Goal: Information Seeking & Learning: Learn about a topic

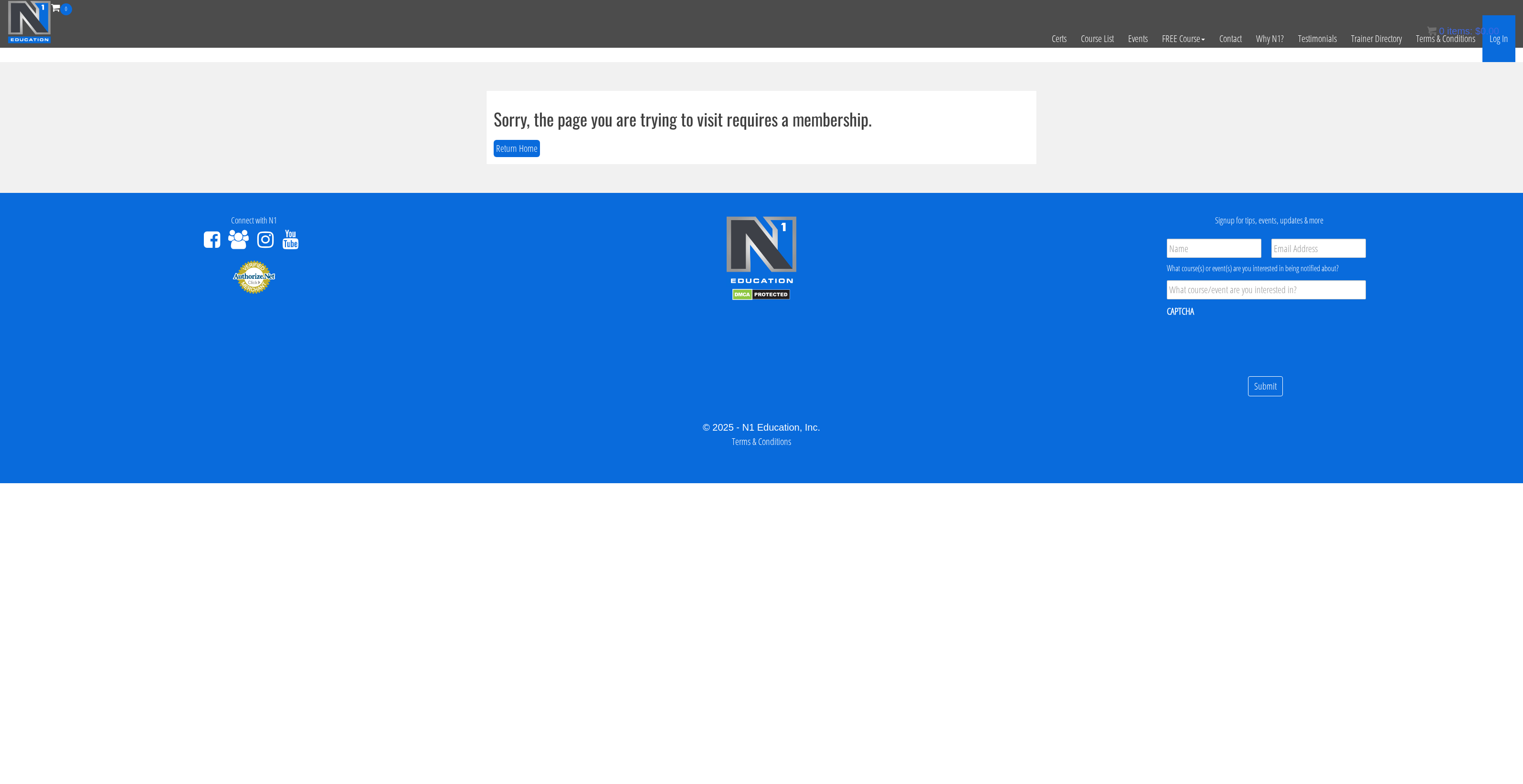
click at [1496, 47] on link "Log In" at bounding box center [1499, 38] width 33 height 47
click at [817, 52] on div "Close" at bounding box center [823, 44] width 40 height 18
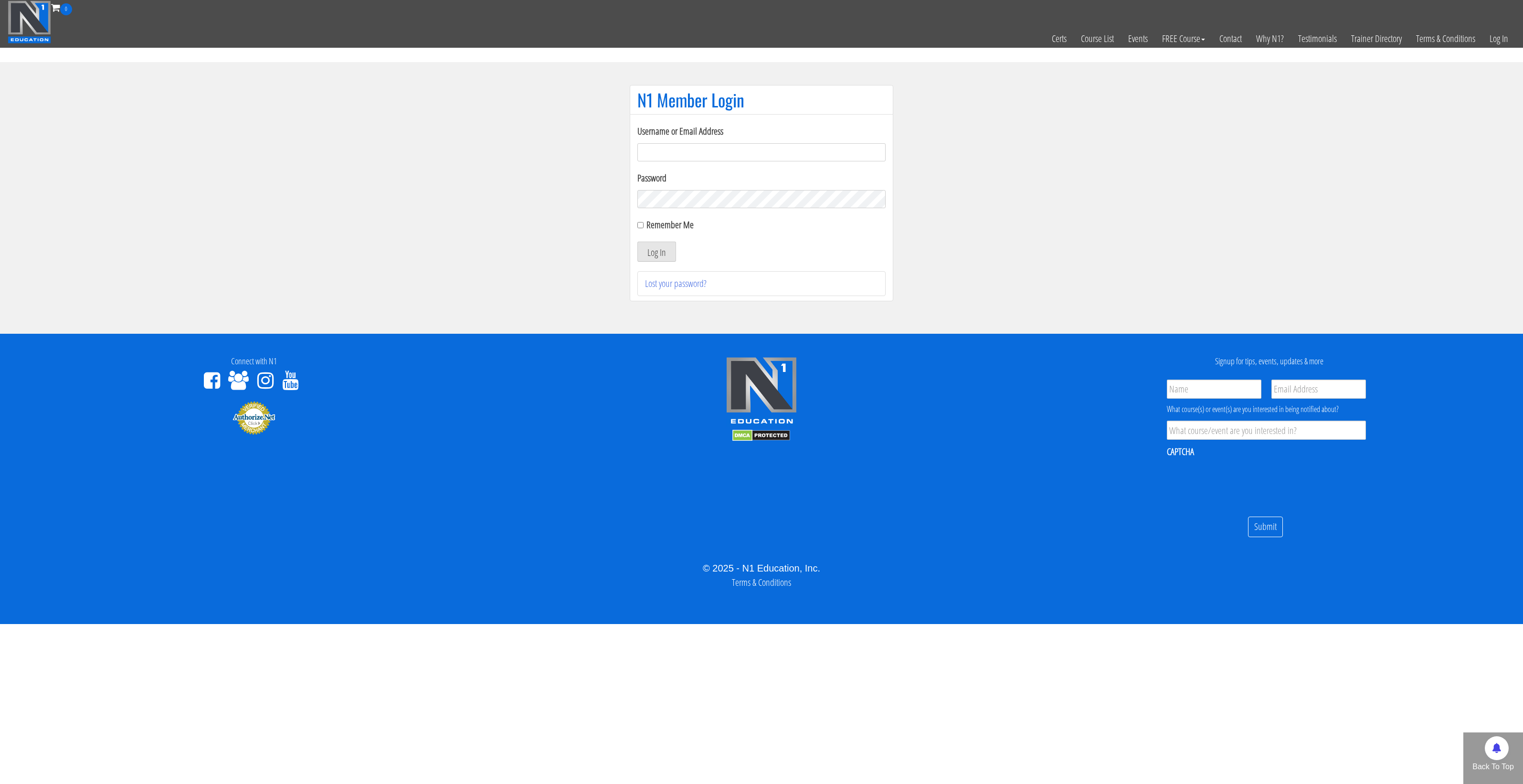
type input "[EMAIL_ADDRESS][DOMAIN_NAME]"
click at [640, 226] on input "Remember Me" at bounding box center [641, 225] width 6 height 6
checkbox input "true"
click at [651, 247] on button "Log In" at bounding box center [657, 251] width 39 height 20
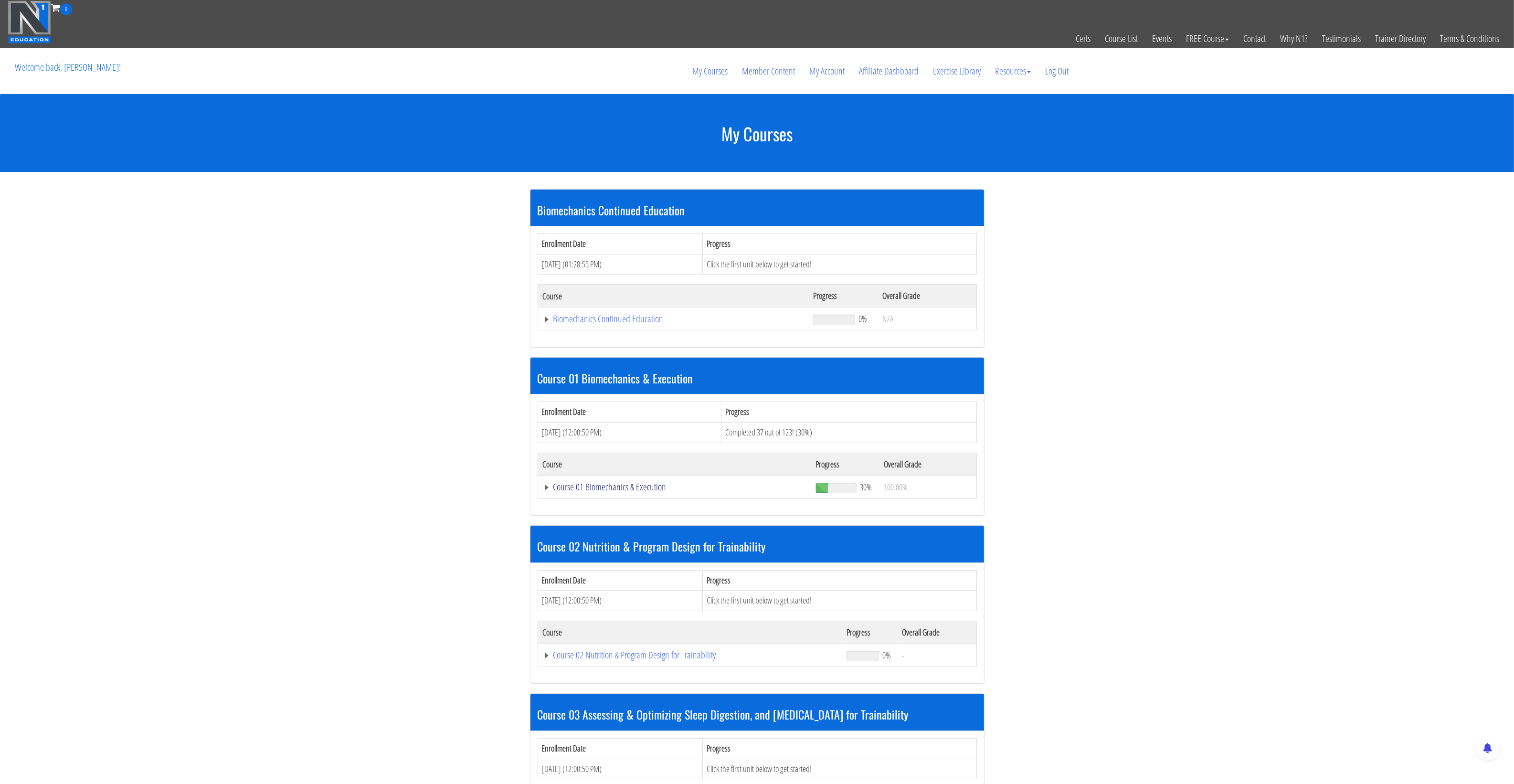
click at [594, 492] on link "Course 01 Biomechanics & Execution" at bounding box center [674, 486] width 263 height 10
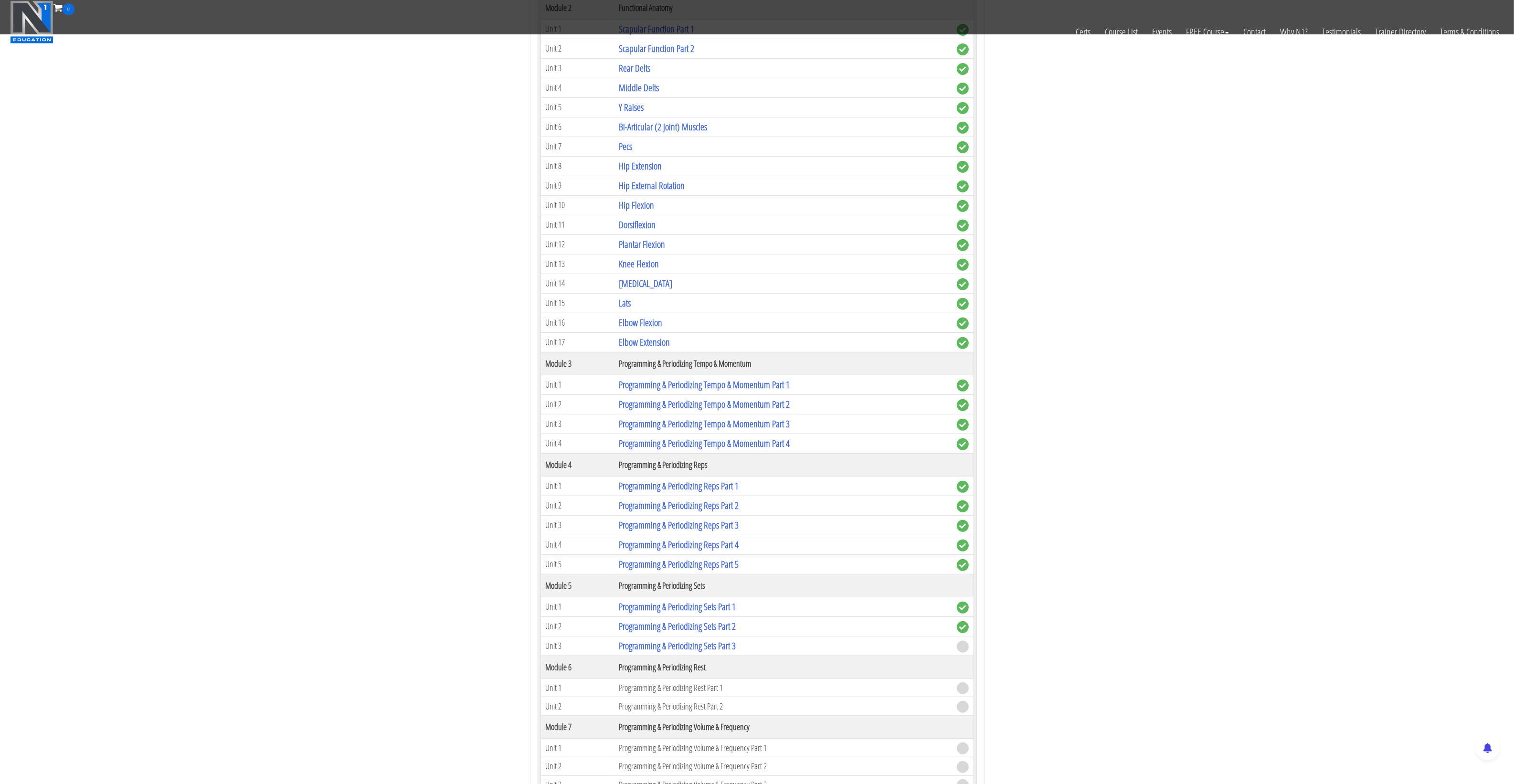
scroll to position [954, 0]
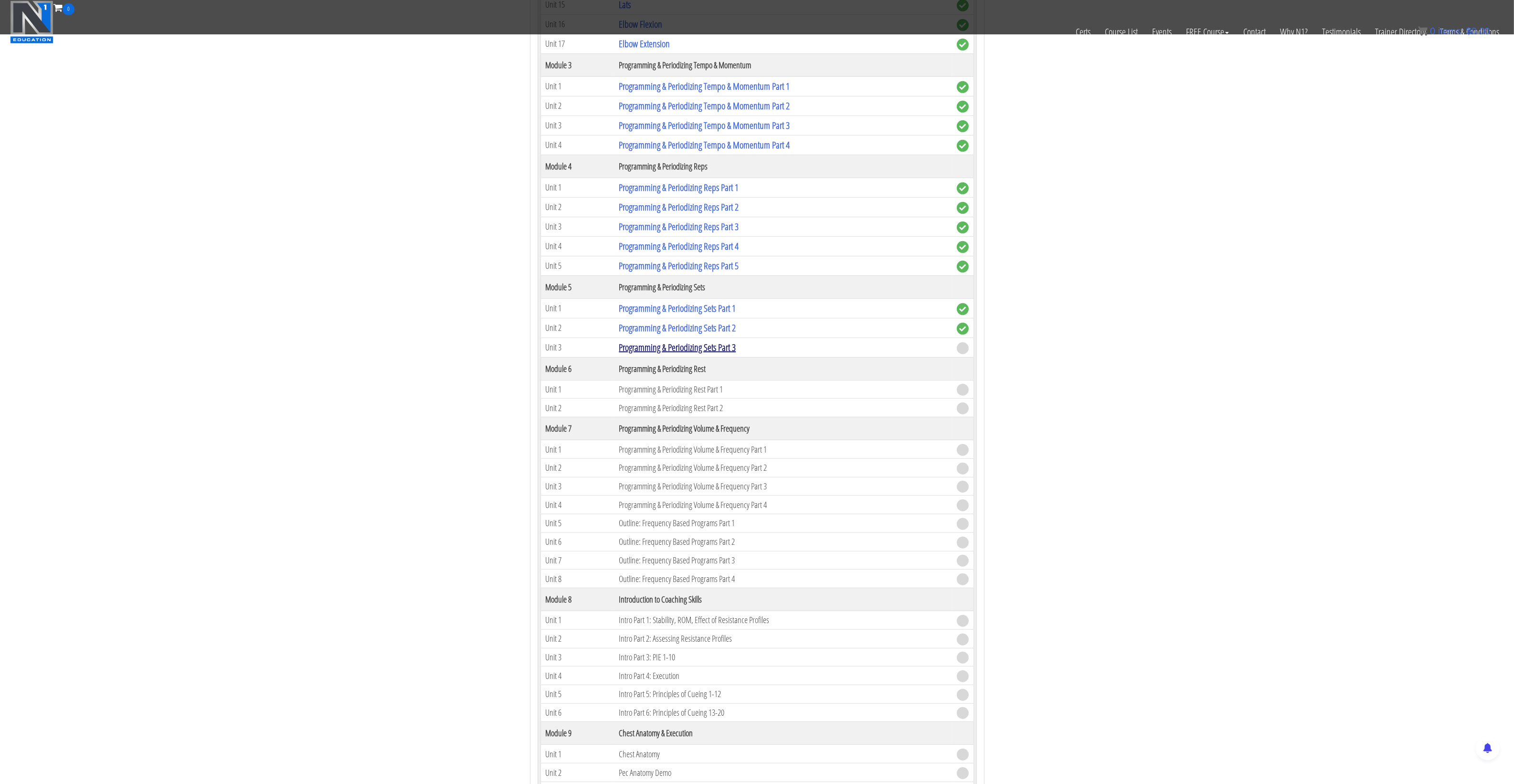
click at [667, 353] on link "Programming & Periodizing Sets Part 3" at bounding box center [676, 347] width 117 height 13
